Goal: Transaction & Acquisition: Purchase product/service

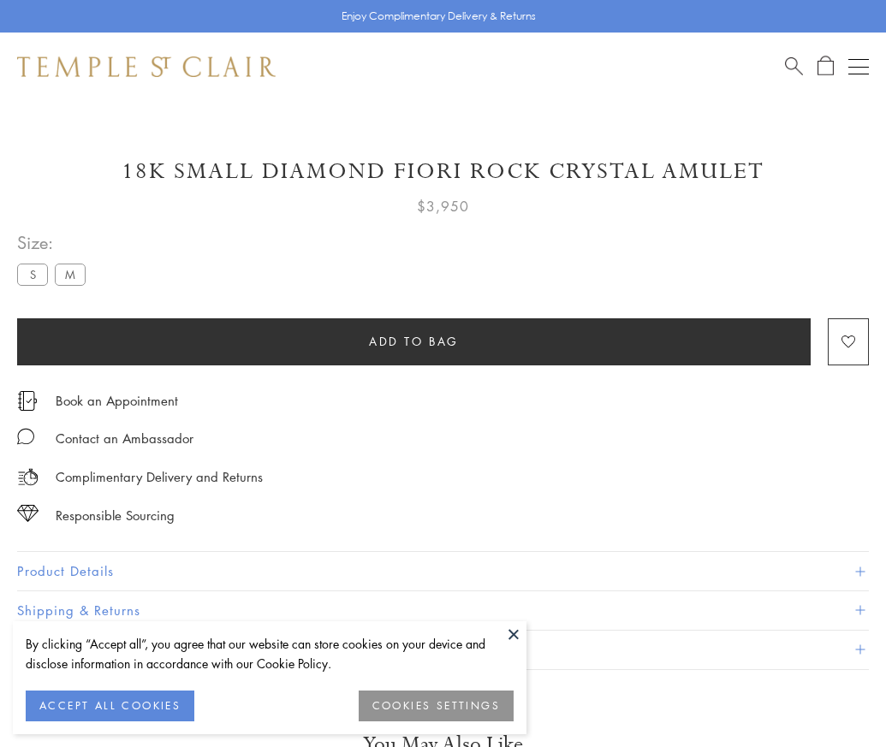
scroll to position [101, 0]
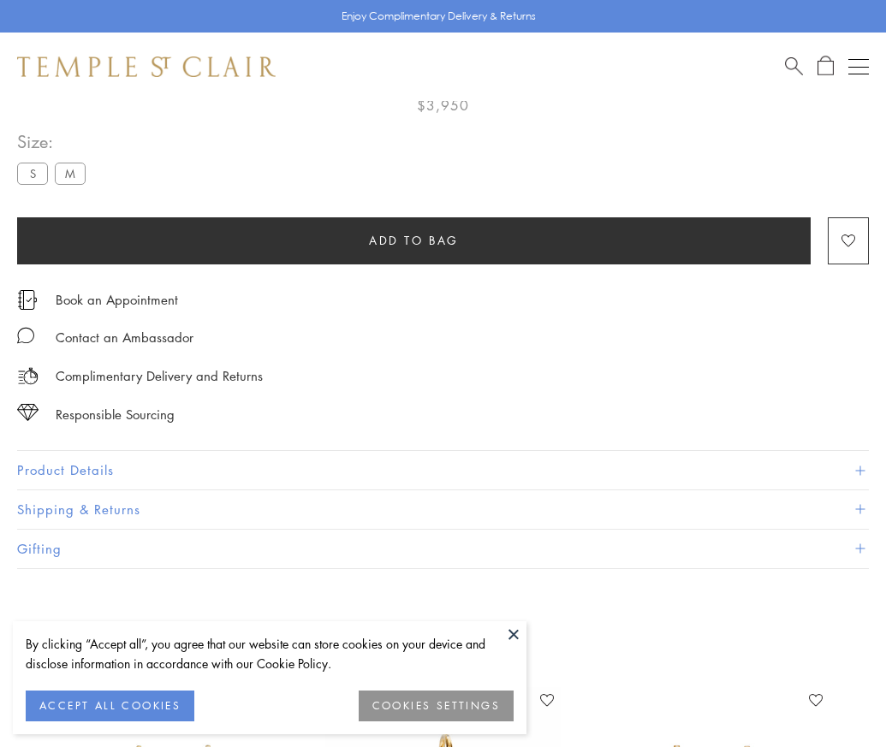
click at [413, 240] on span "Add to bag" at bounding box center [414, 240] width 90 height 19
